Goal: Find specific page/section: Find specific page/section

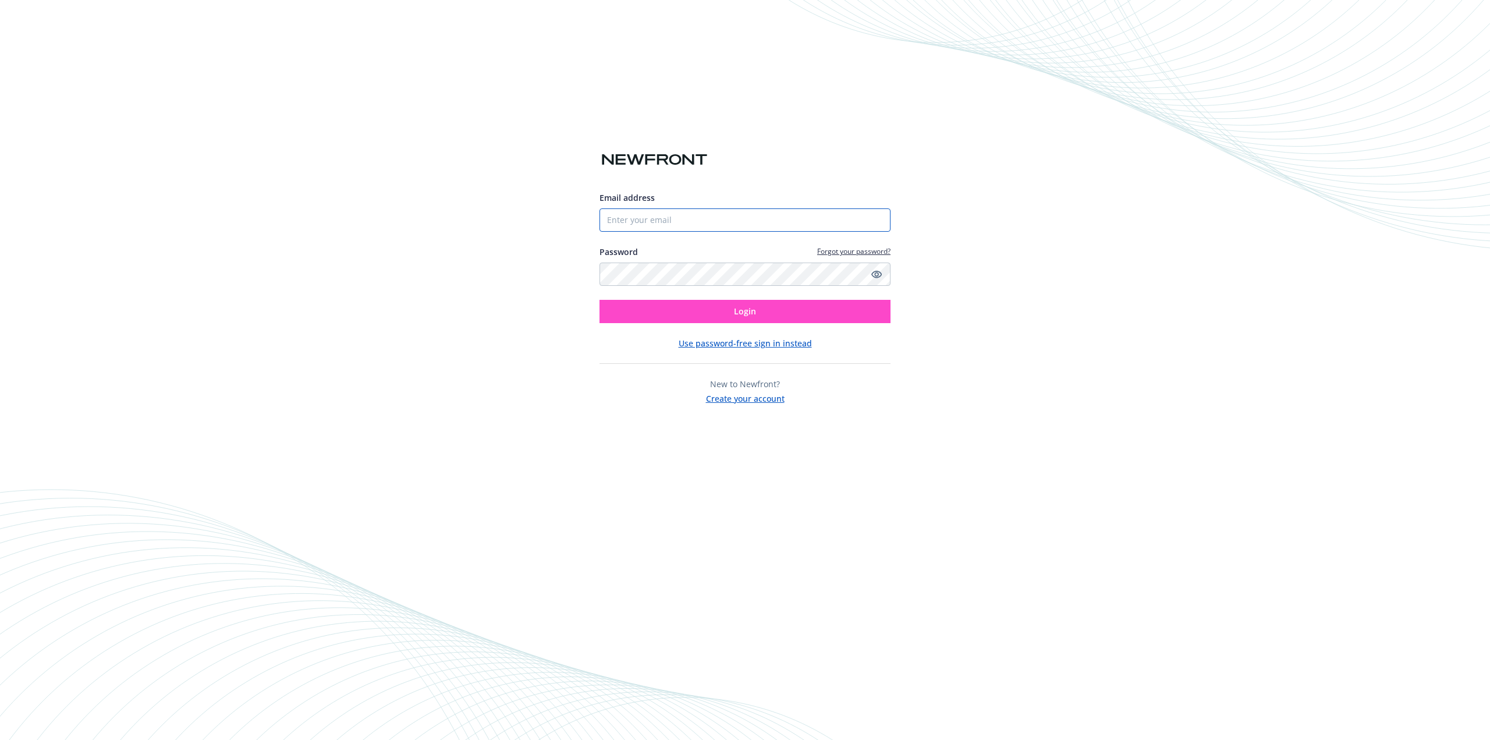
type input "[EMAIL_ADDRESS][DOMAIN_NAME]"
click at [675, 318] on button "Login" at bounding box center [745, 311] width 291 height 23
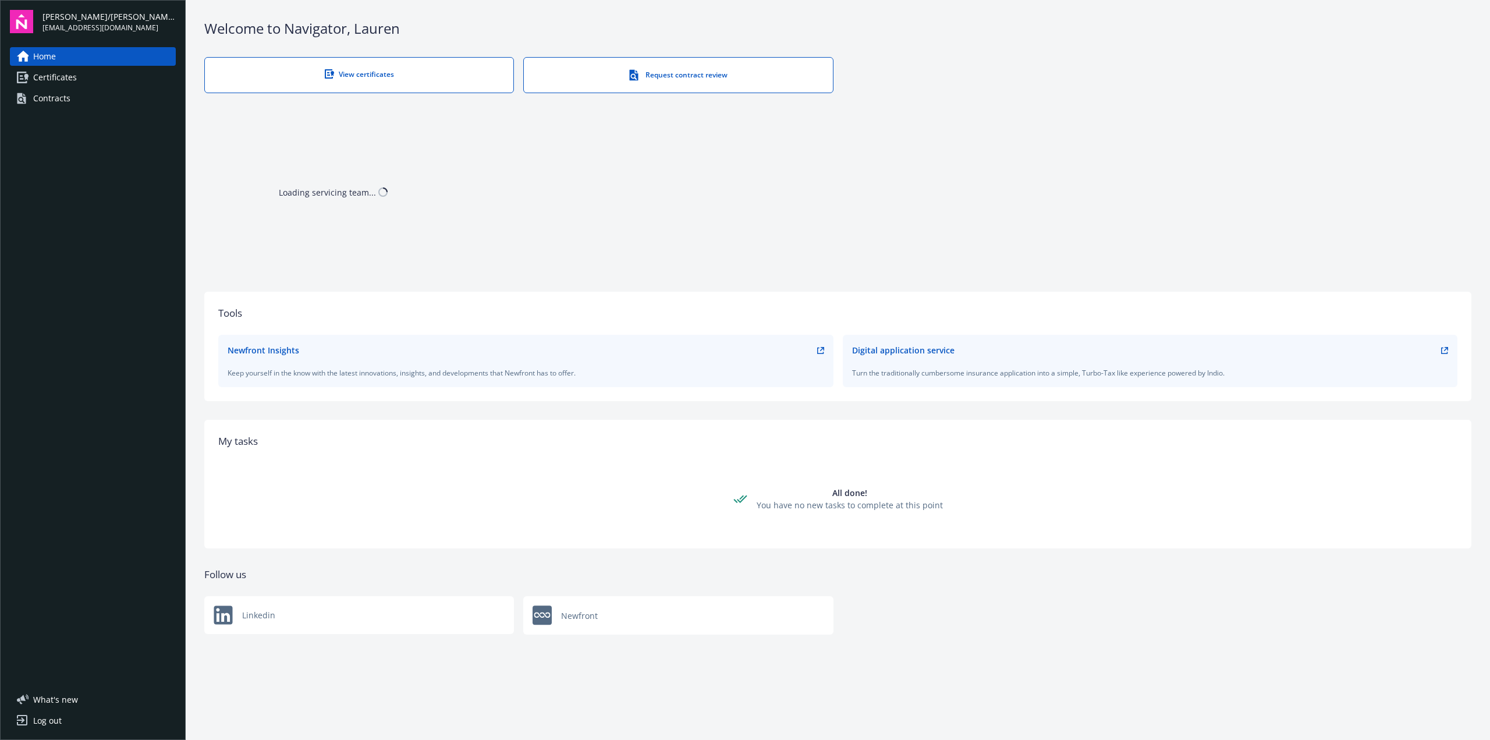
click at [65, 78] on span "Certificates" at bounding box center [55, 77] width 44 height 19
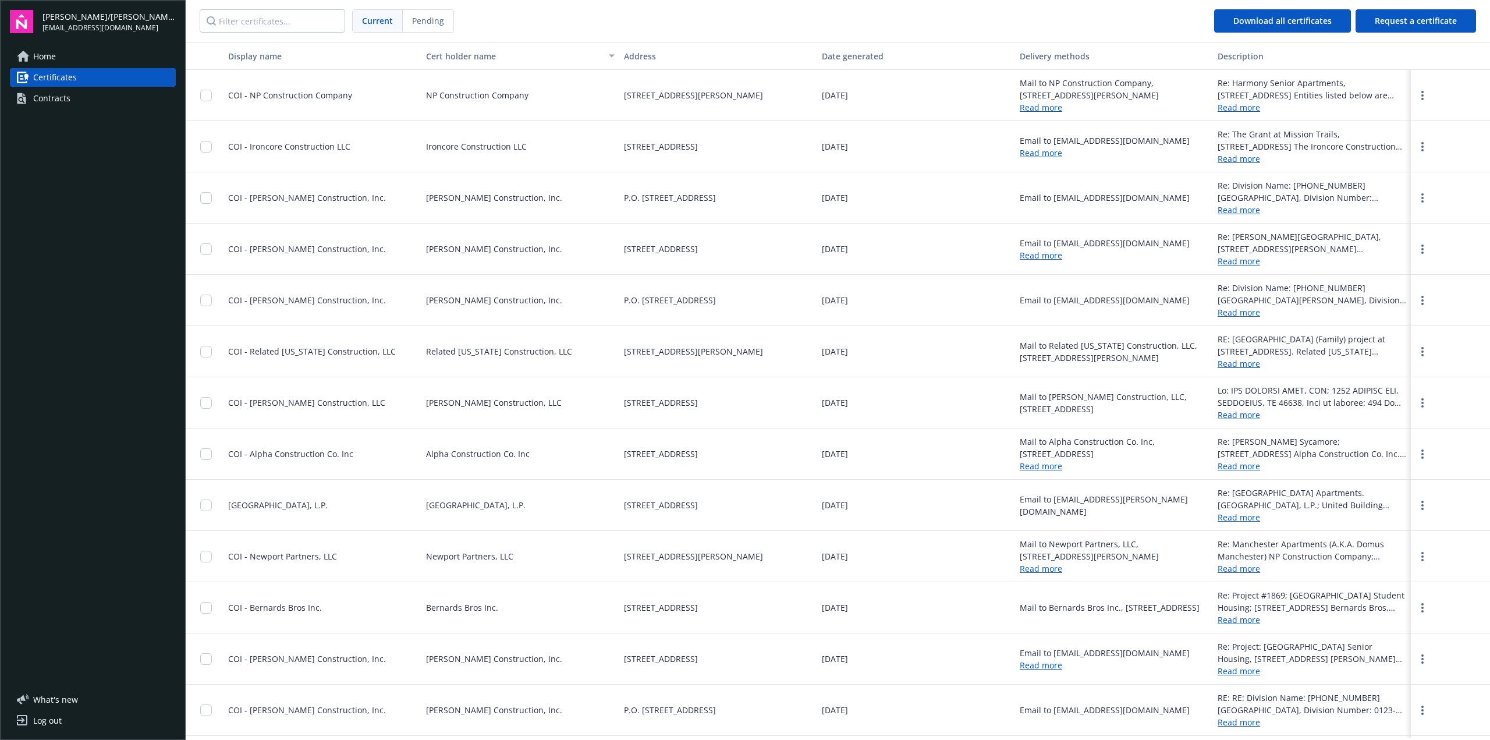
click at [49, 97] on div "Contracts" at bounding box center [51, 98] width 37 height 19
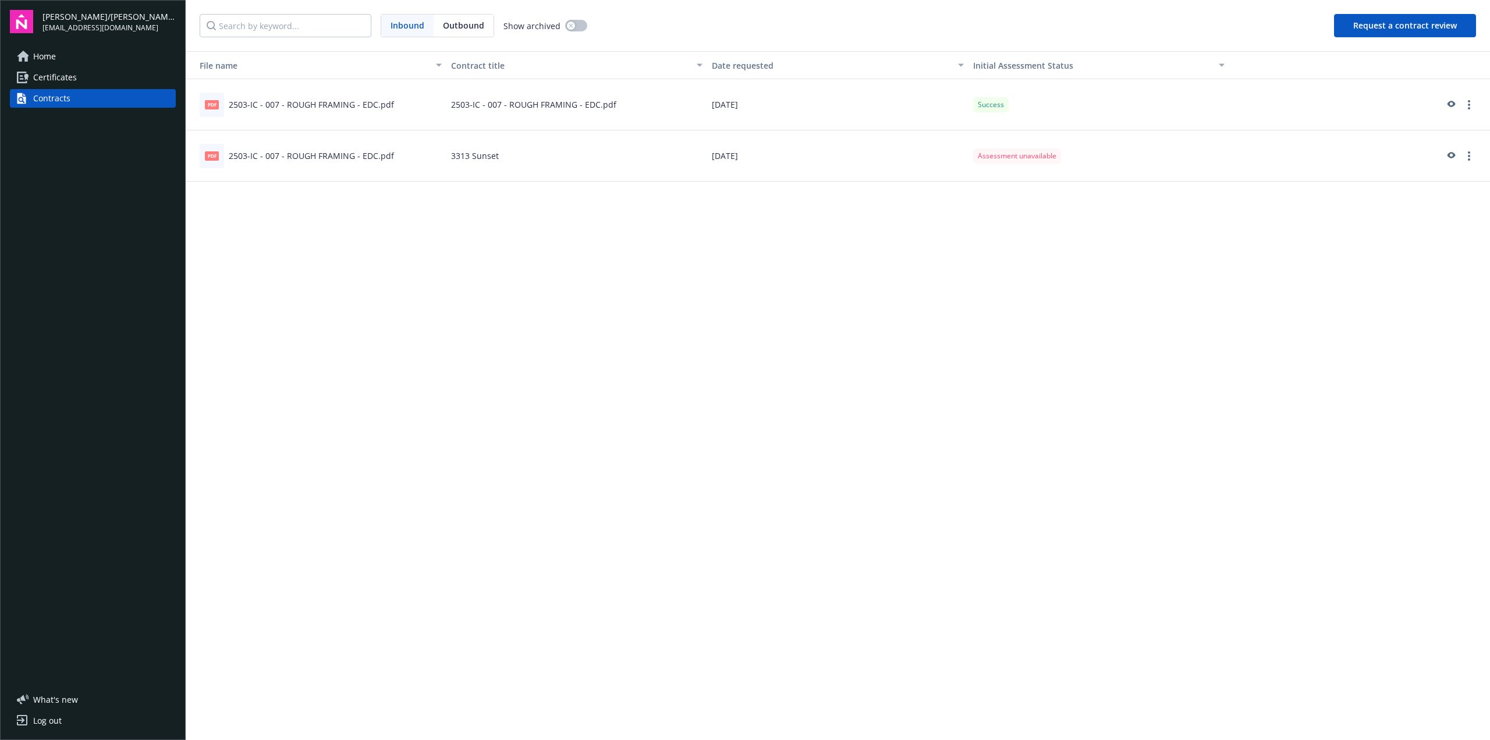
click at [67, 75] on span "Certificates" at bounding box center [55, 77] width 44 height 19
